Goal: Information Seeking & Learning: Find specific fact

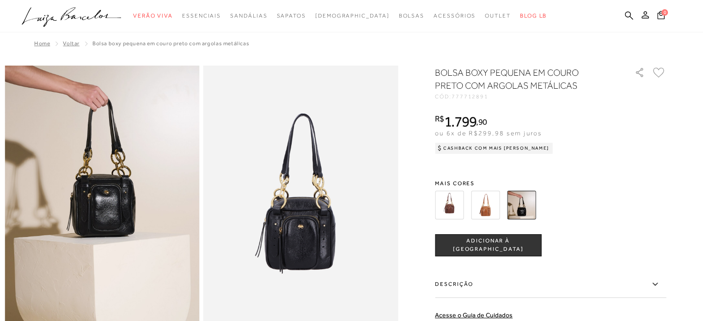
click at [636, 13] on ul ".a{fill-rule:evenodd;} Verão Viva Em alta Favoritos das Influenciadoras Apostas…" at bounding box center [344, 15] width 645 height 17
click at [630, 12] on icon at bounding box center [629, 15] width 8 height 9
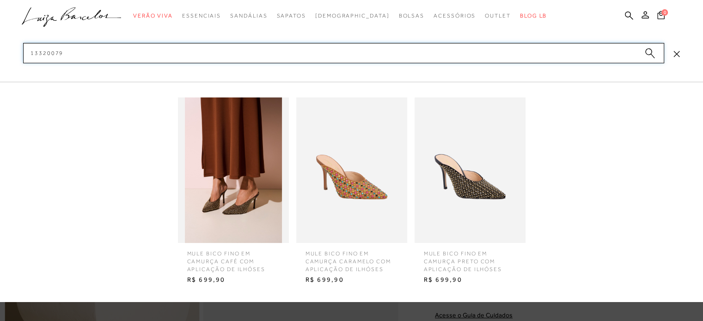
type input "13320079"
click at [457, 203] on img at bounding box center [469, 170] width 111 height 146
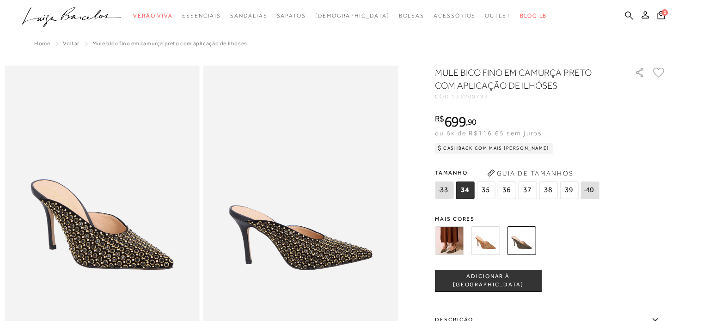
click at [629, 18] on icon at bounding box center [629, 15] width 8 height 9
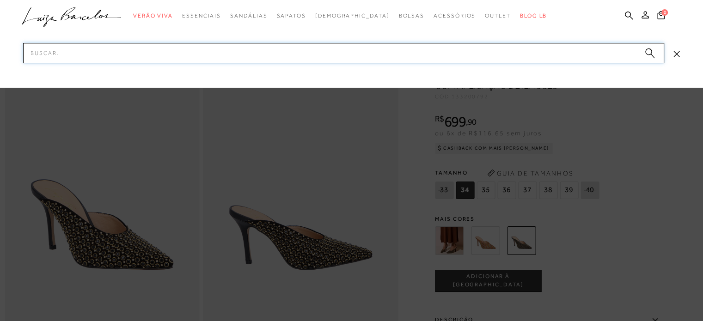
click at [476, 59] on input "Pesquisar" at bounding box center [343, 53] width 641 height 20
click at [465, 51] on input "Pesquisar" at bounding box center [343, 53] width 641 height 20
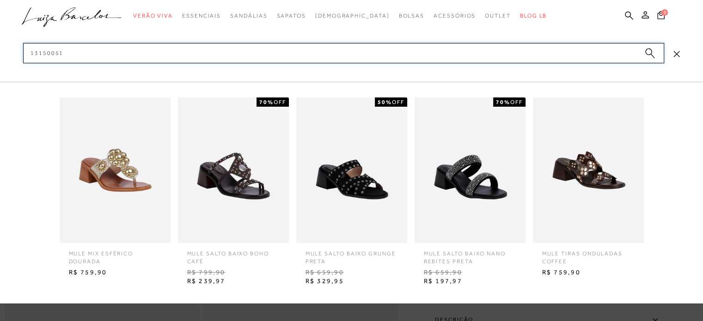
type input "131500512"
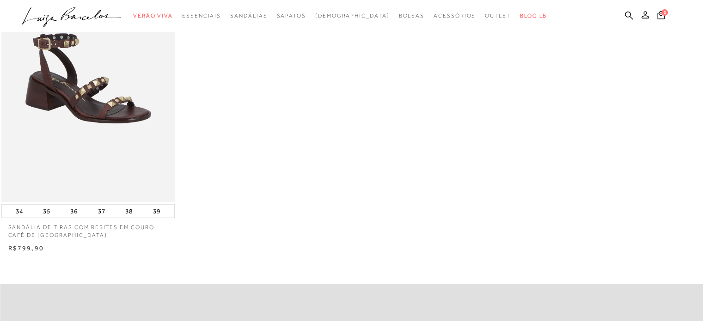
scroll to position [157, 0]
